Goal: Register for event/course

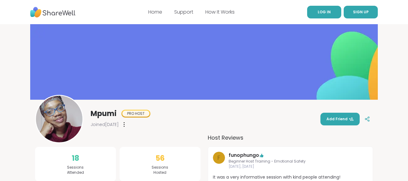
click at [329, 15] on link "LOG IN" at bounding box center [324, 12] width 34 height 13
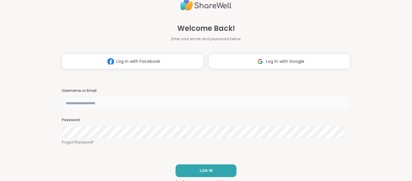
click at [89, 104] on input "text" at bounding box center [206, 103] width 289 height 12
type input "**********"
click at [184, 169] on button "LOG IN" at bounding box center [206, 170] width 61 height 13
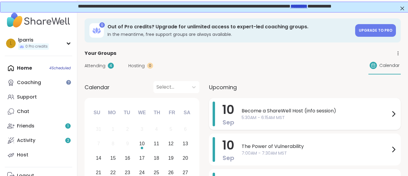
click at [279, 118] on span "5:30AM - 6:15AM MST" at bounding box center [315, 118] width 148 height 6
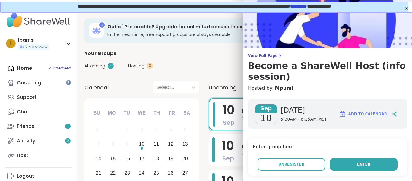
click at [349, 161] on button "Enter" at bounding box center [364, 164] width 68 height 13
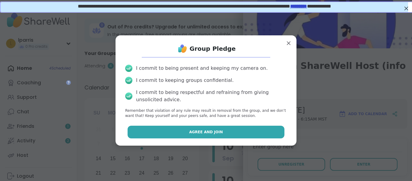
click at [242, 131] on button "Agree and Join" at bounding box center [206, 132] width 157 height 13
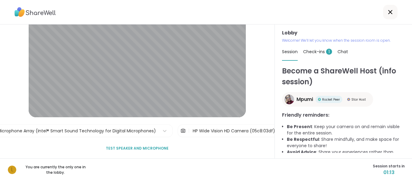
scroll to position [36, 0]
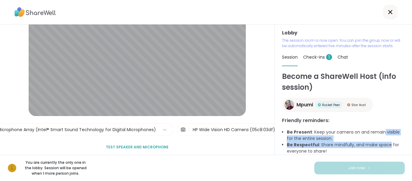
drag, startPoint x: 391, startPoint y: 133, endPoint x: 392, endPoint y: 145, distance: 12.4
click at [392, 145] on div "Become a ShareWell Host (info session) Mpumi Rocket Peer Star Host Friendly rem…" at bounding box center [343, 114] width 123 height 87
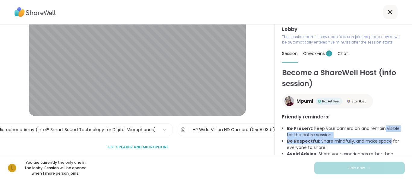
scroll to position [0, 0]
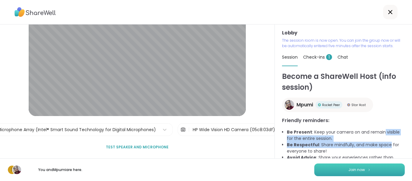
click at [355, 173] on button "Join now" at bounding box center [359, 169] width 91 height 13
